Goal: Task Accomplishment & Management: Use online tool/utility

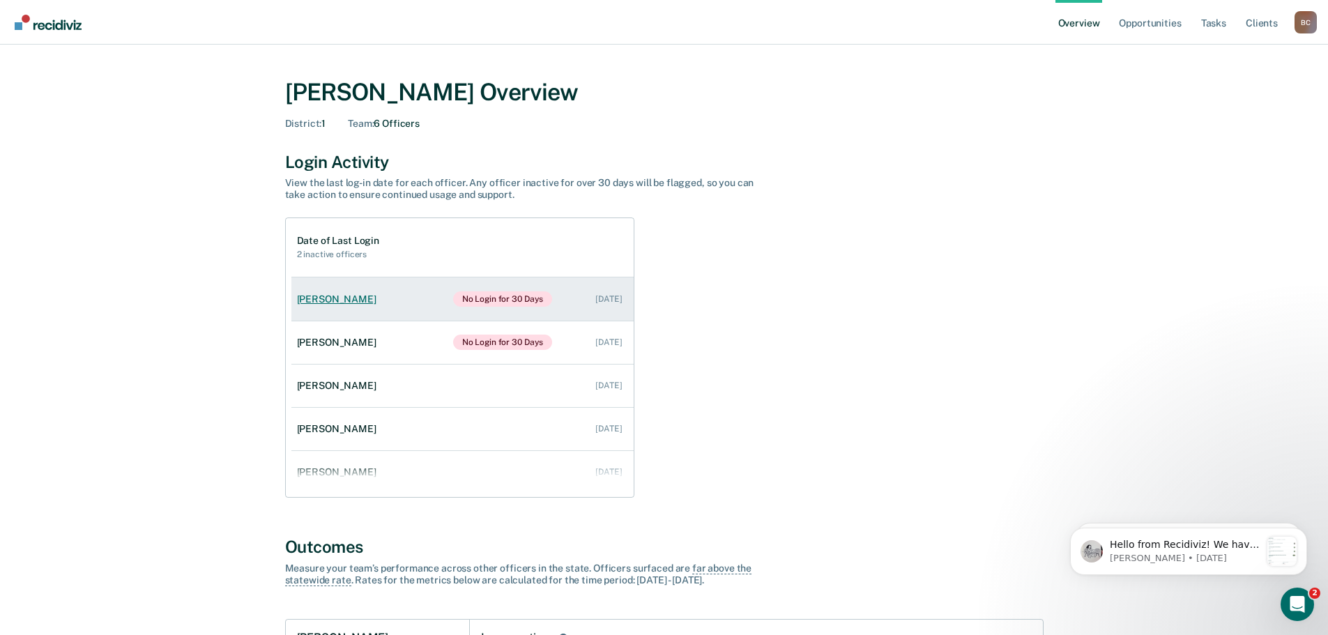
click at [356, 305] on link "[PERSON_NAME] No Login for 30 Days [DATE]" at bounding box center [462, 298] width 342 height 43
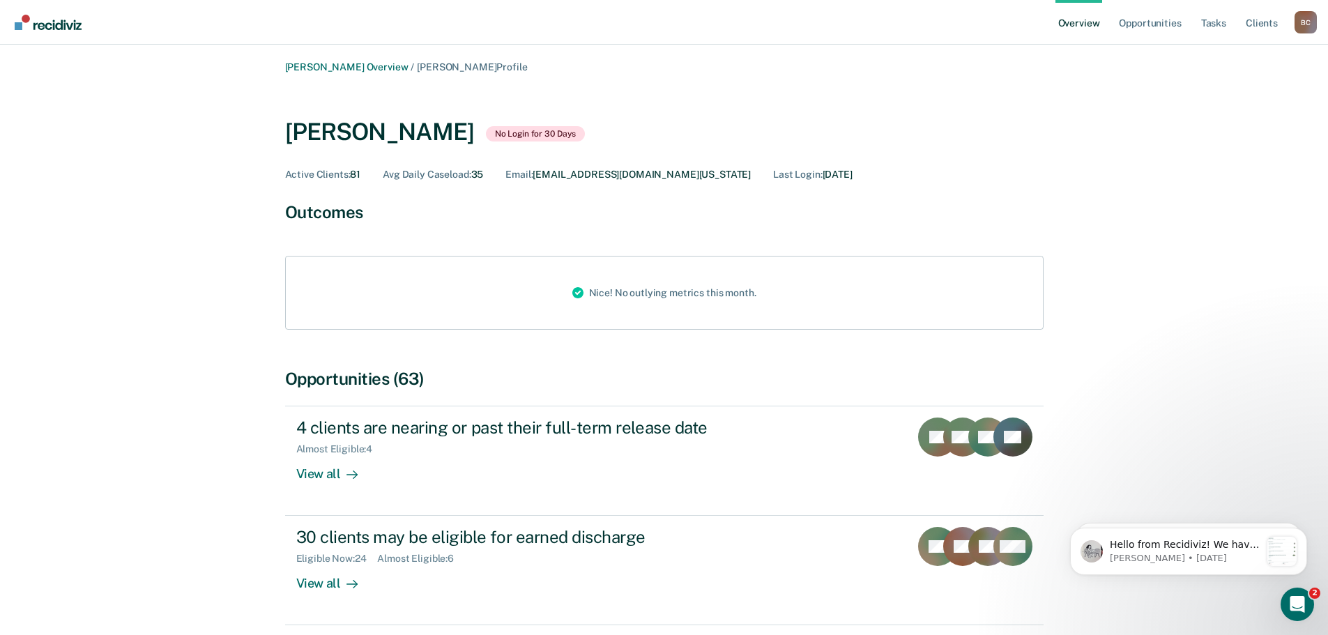
click at [522, 140] on div "[PERSON_NAME] No Login for 30 Days" at bounding box center [435, 132] width 300 height 29
click at [522, 135] on span "No Login for 30 Days" at bounding box center [536, 133] width 100 height 15
click at [544, 135] on span "No Login for 30 Days" at bounding box center [536, 133] width 100 height 15
drag, startPoint x: 474, startPoint y: 175, endPoint x: 952, endPoint y: 173, distance: 478.3
click at [952, 173] on div "Active Clients : 81 Avg Daily Caseload : 35 Email : [EMAIL_ADDRESS][DOMAIN_NAME…" at bounding box center [664, 175] width 759 height 12
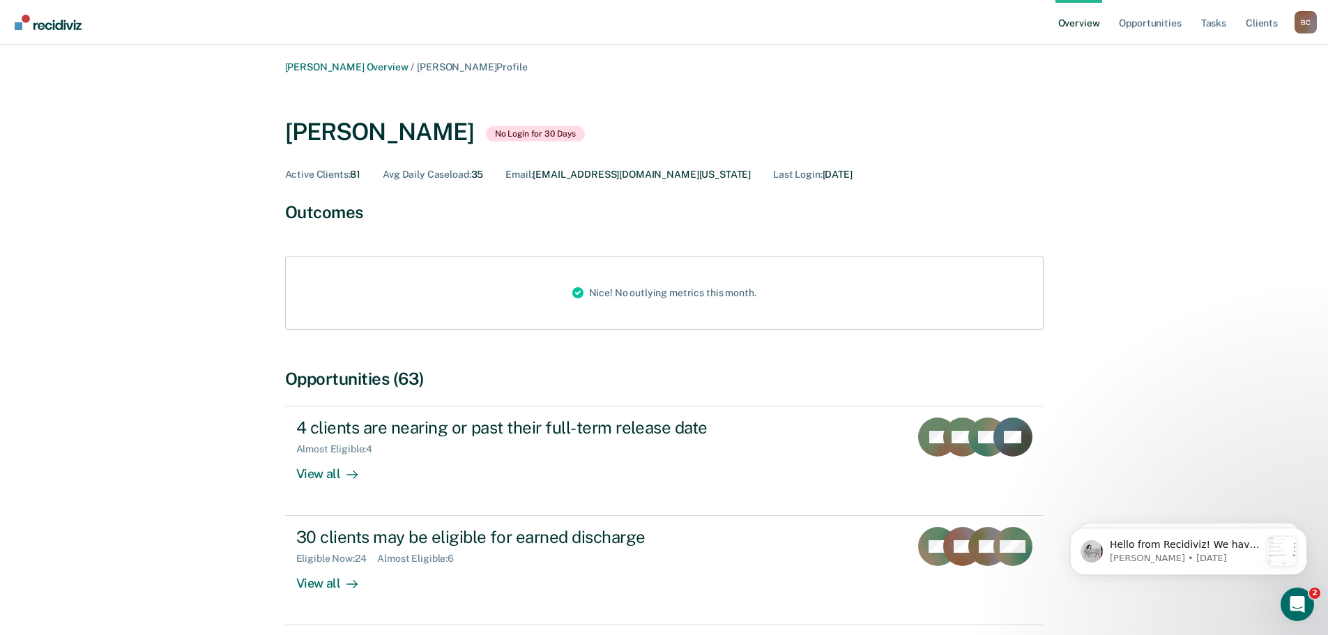
click at [947, 176] on div "Active Clients : 81 Avg Daily Caseload : 35 Email : [EMAIL_ADDRESS][DOMAIN_NAME…" at bounding box center [664, 175] width 759 height 12
click at [1274, 22] on link "Client s" at bounding box center [1262, 22] width 38 height 45
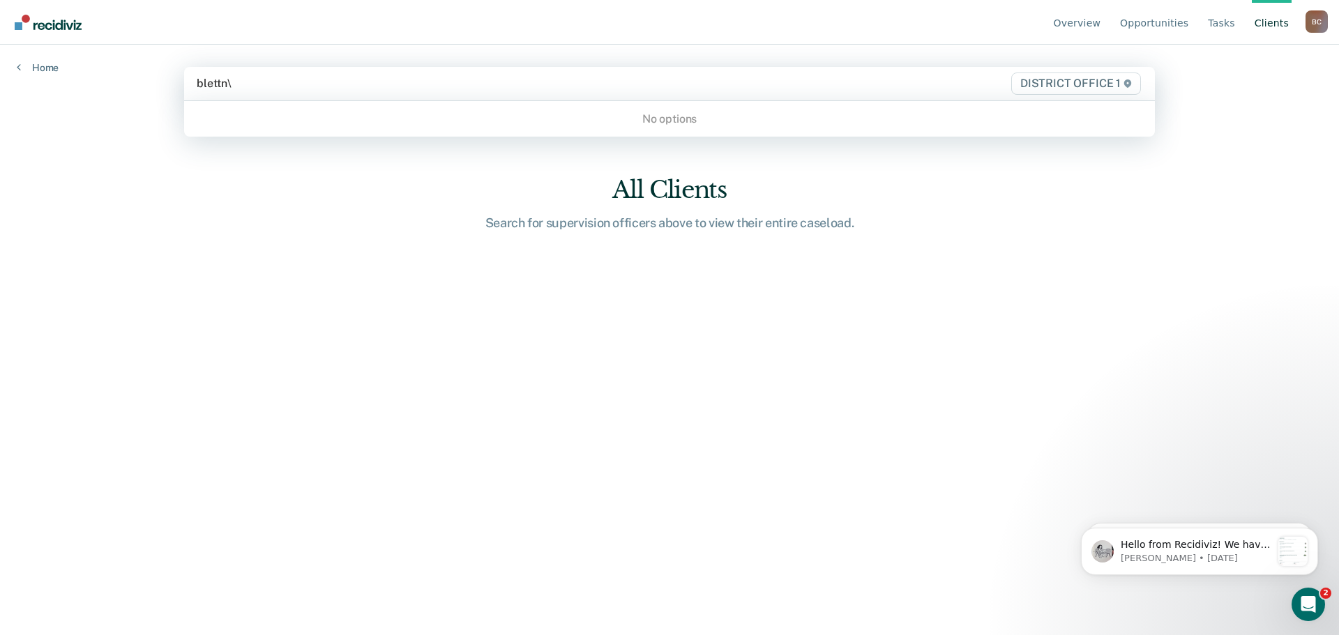
type input "blettn"
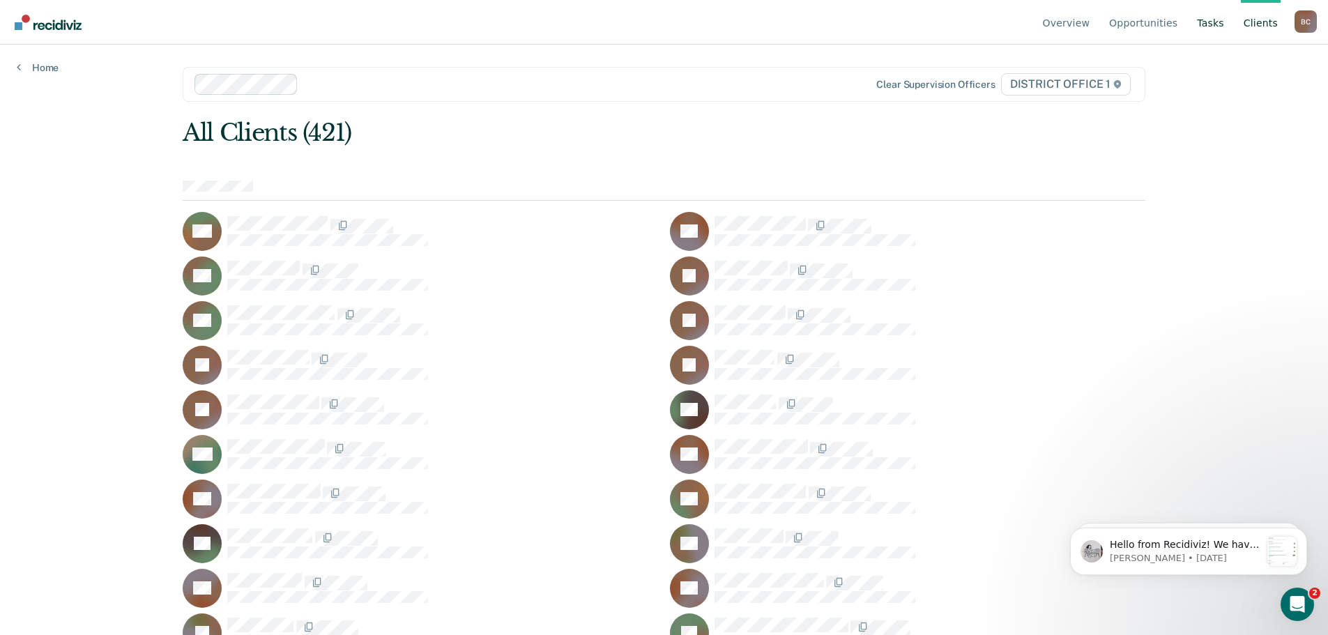
click at [1219, 24] on link "Tasks" at bounding box center [1210, 22] width 33 height 45
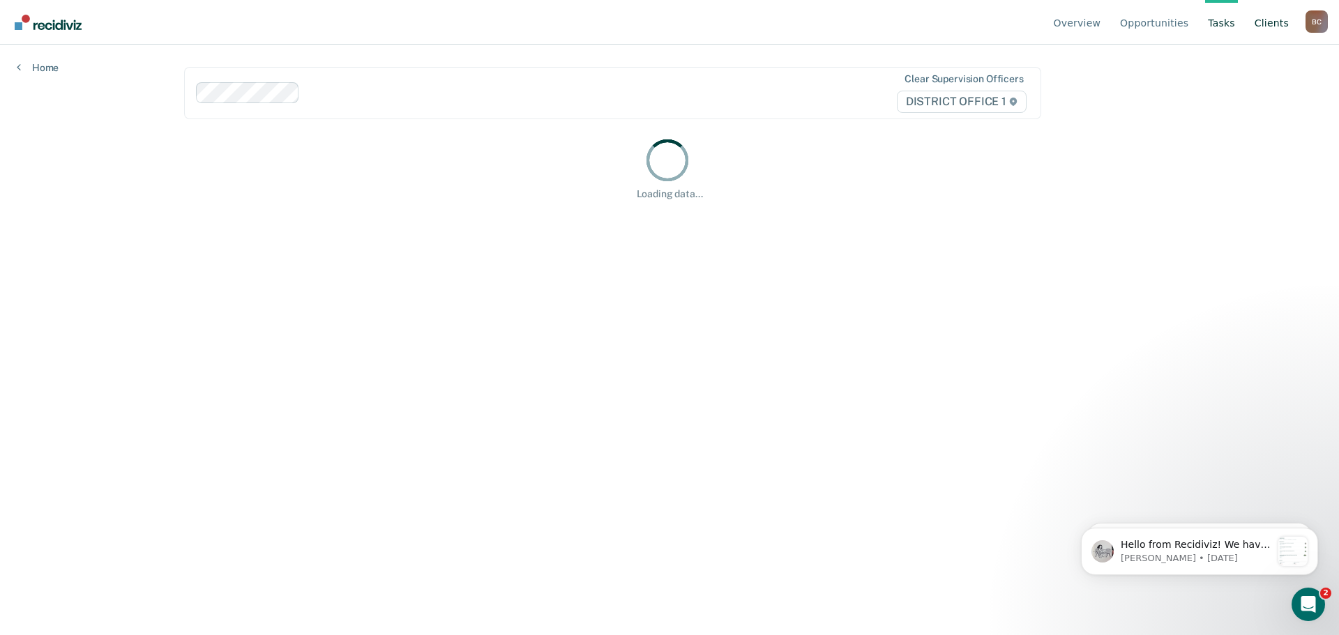
click at [1276, 24] on link "Client s" at bounding box center [1271, 22] width 40 height 45
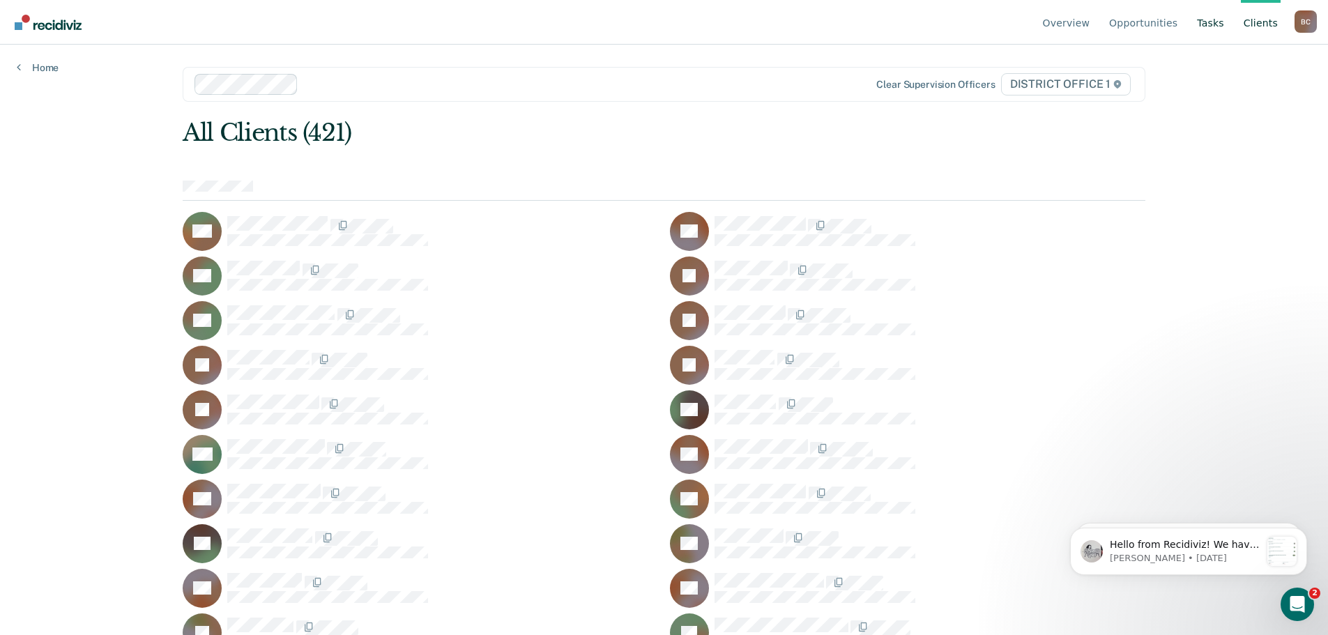
click at [1218, 23] on link "Tasks" at bounding box center [1210, 22] width 33 height 45
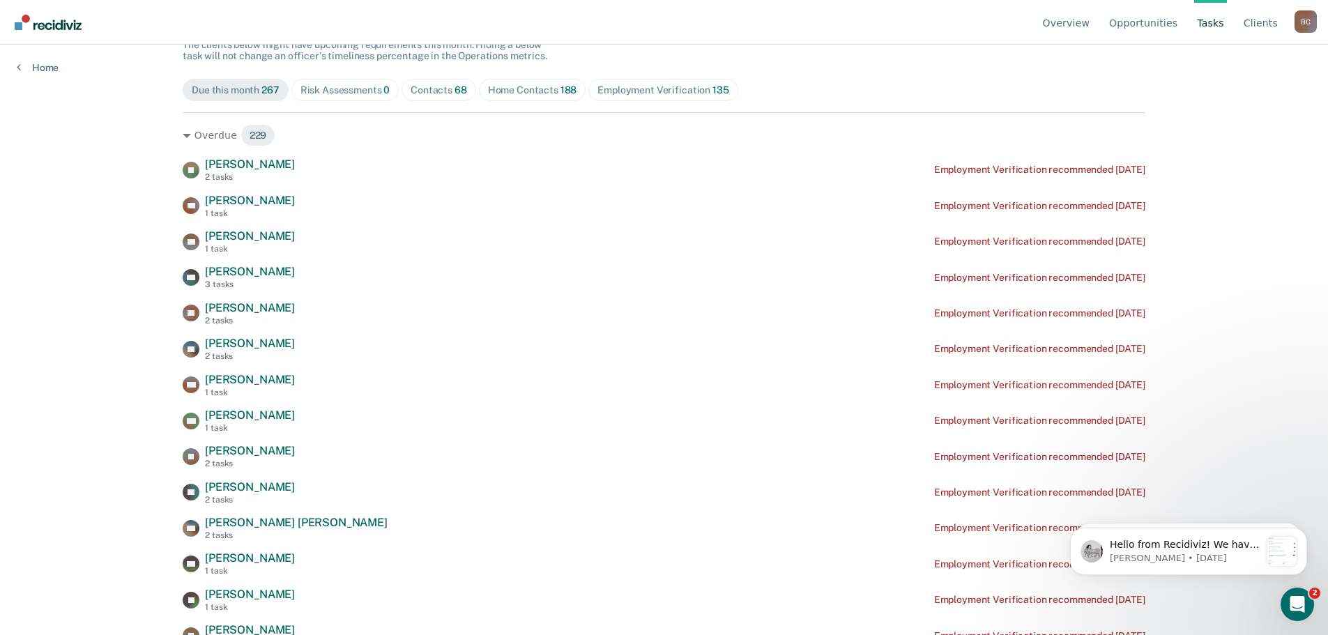
scroll to position [139, 0]
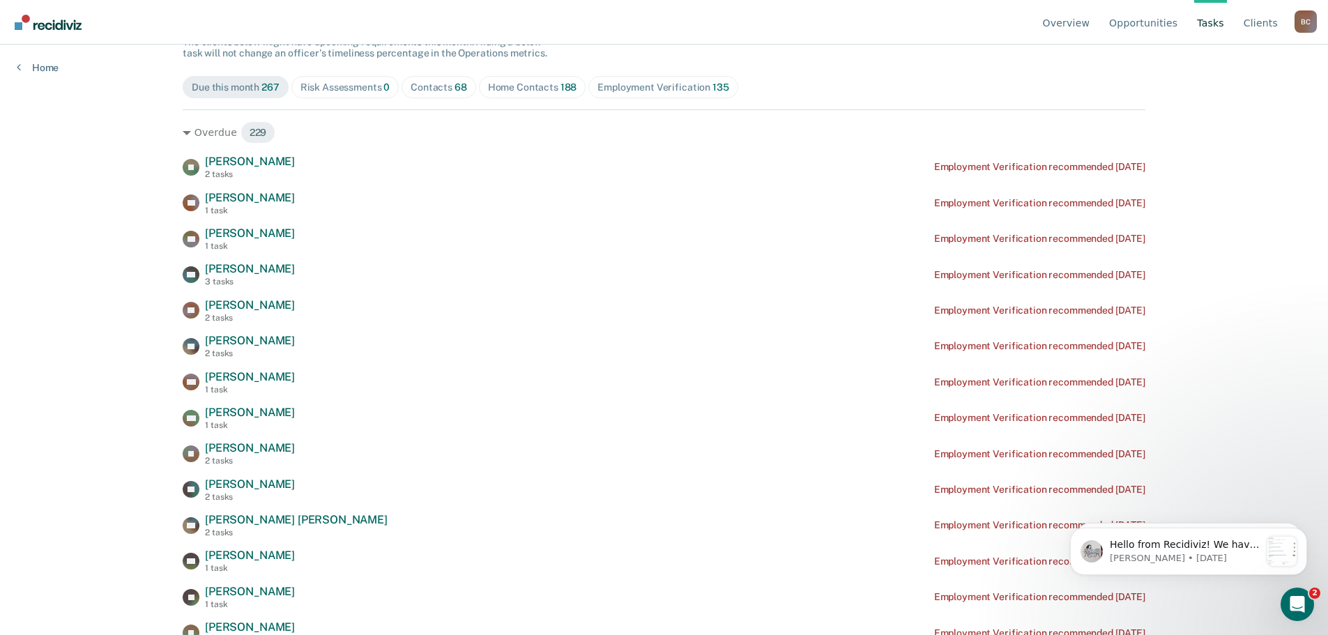
click at [679, 86] on div "Employment Verification 135" at bounding box center [662, 88] width 131 height 12
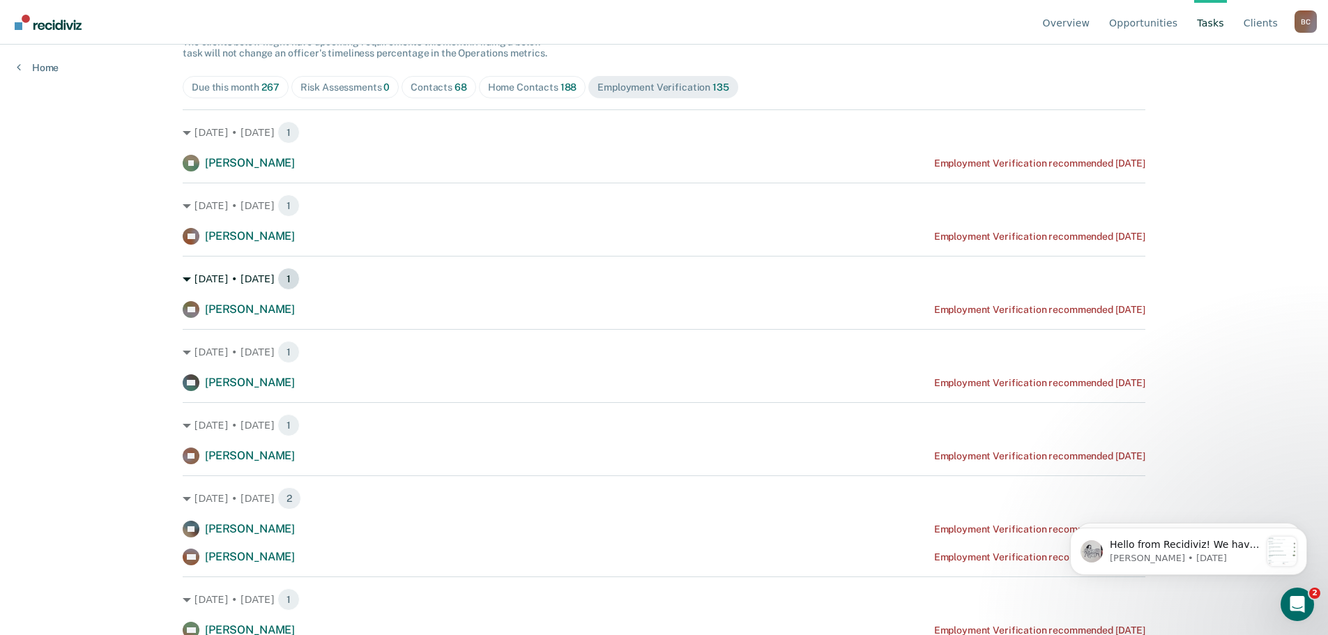
drag, startPoint x: 690, startPoint y: 87, endPoint x: 641, endPoint y: 274, distance: 193.3
click at [640, 274] on div "[DATE] • [DATE] 1" at bounding box center [664, 279] width 963 height 22
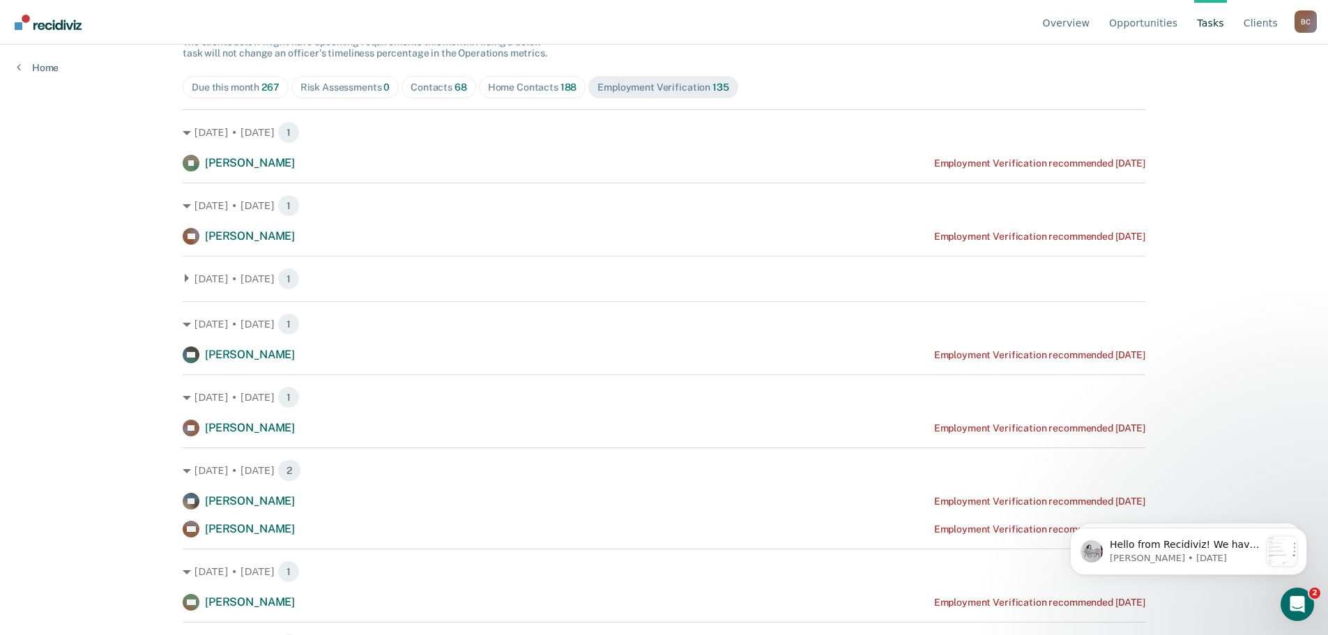
click at [229, 84] on div "Due this month 267" at bounding box center [236, 88] width 88 height 12
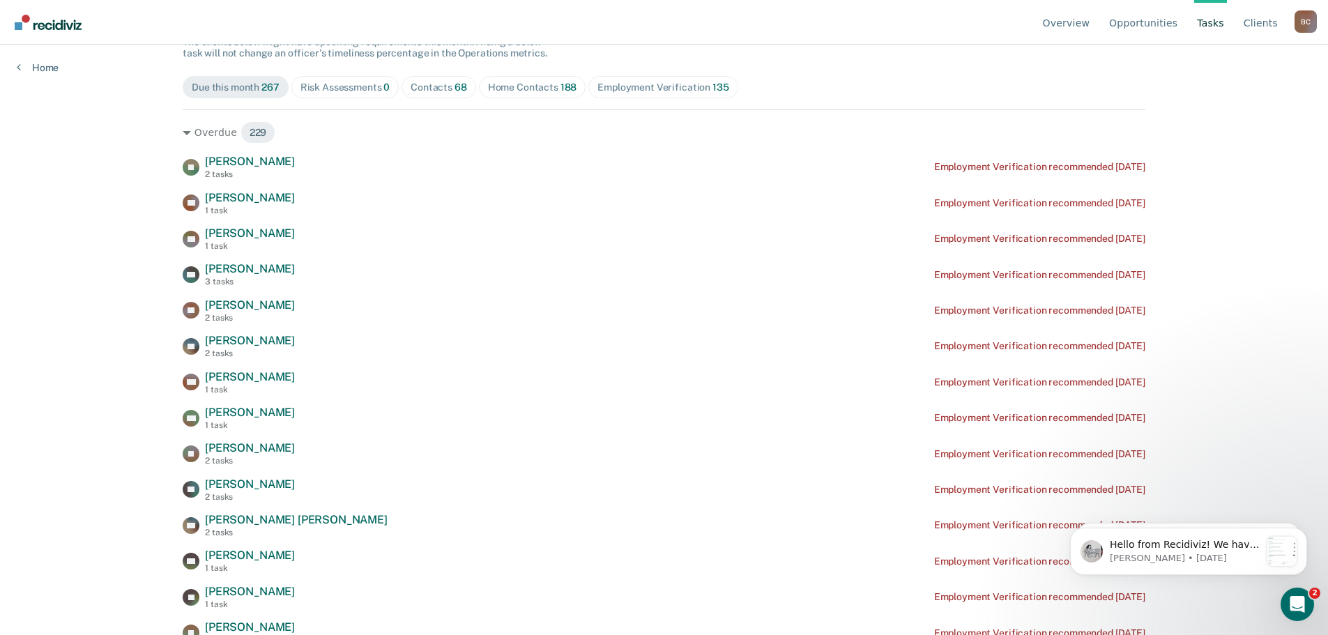
click at [347, 82] on div "Risk Assessments 0" at bounding box center [345, 88] width 90 height 12
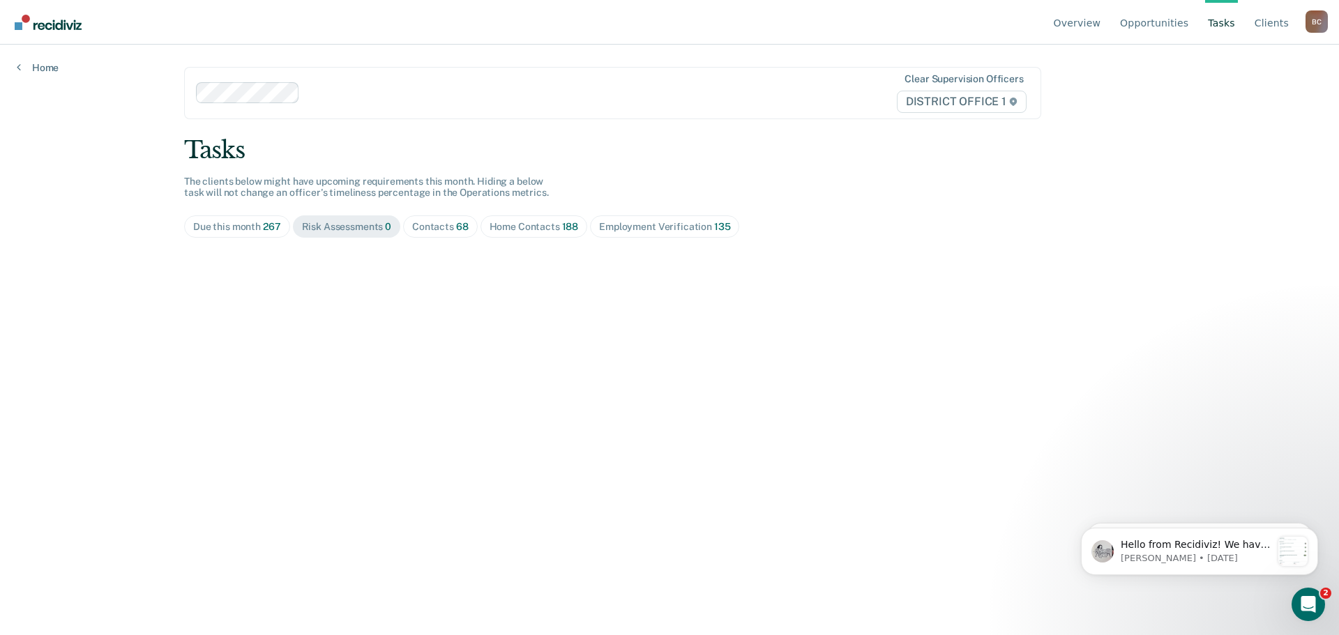
click at [429, 218] on span "Contacts 68" at bounding box center [440, 226] width 75 height 22
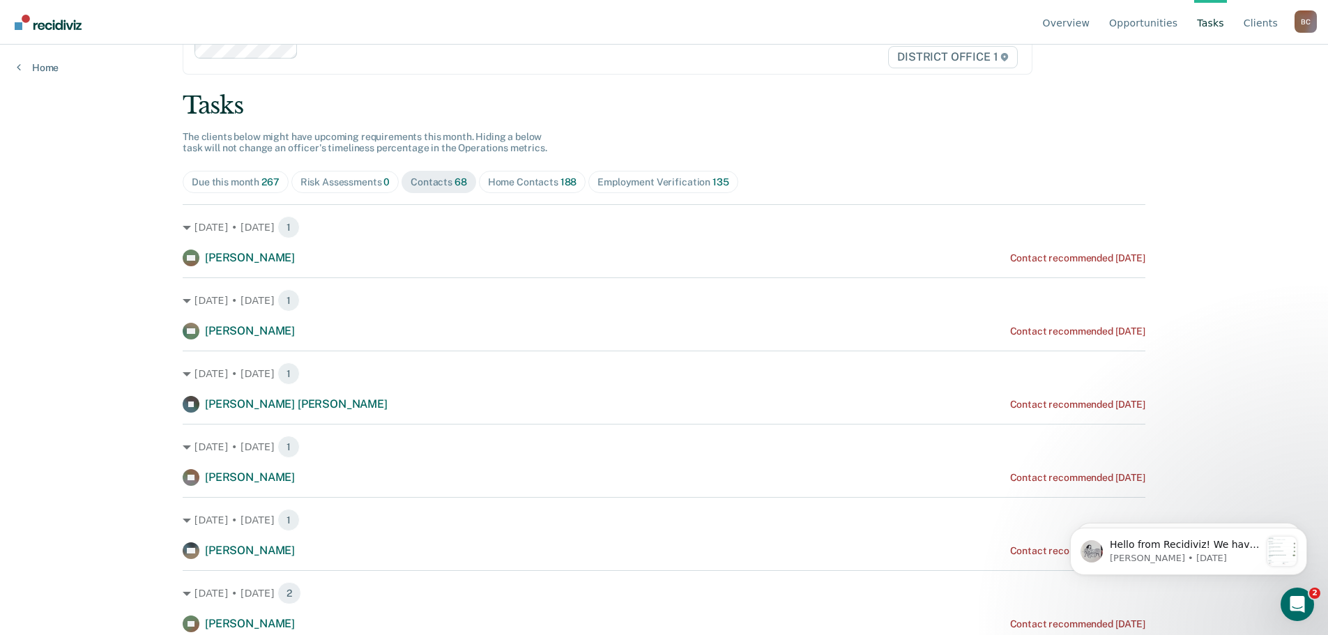
scroll to position [139, 0]
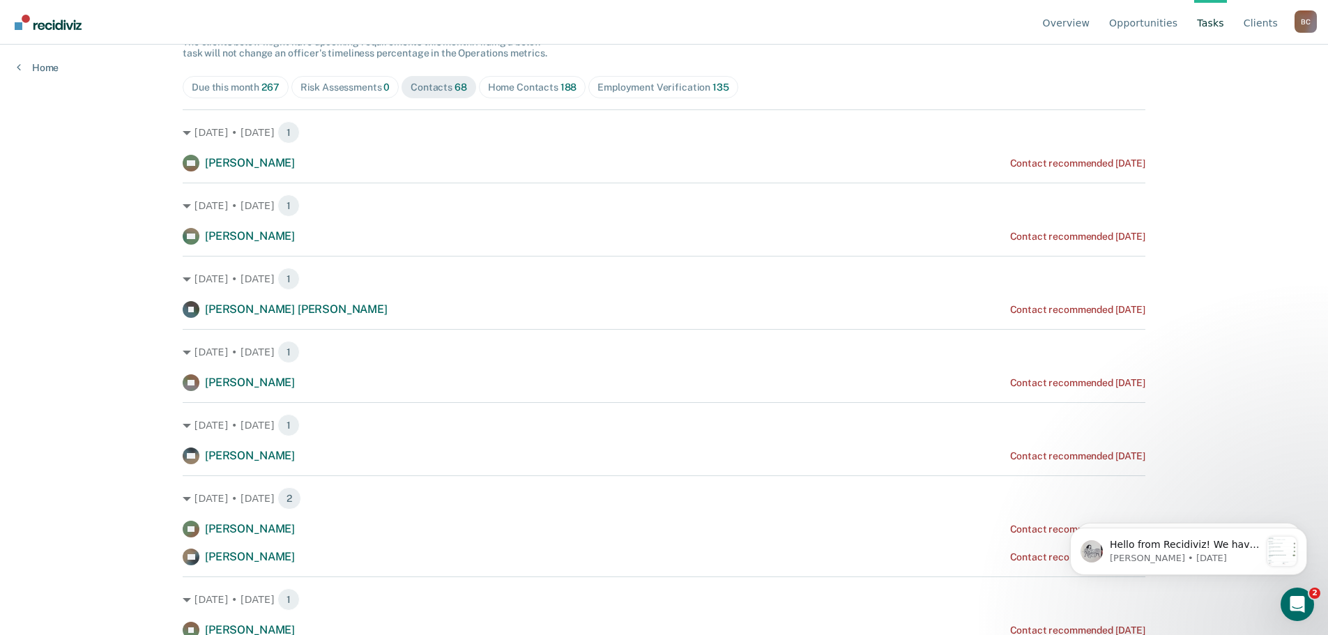
click at [72, 270] on div "Overview Opportunities Tasks Client s [PERSON_NAME] B C Profile How it works Go…" at bounding box center [664, 178] width 1328 height 635
